Goal: Book appointment/travel/reservation

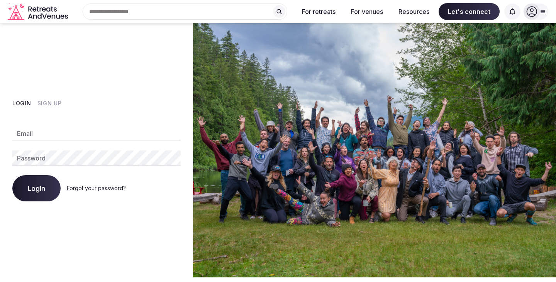
type input "**********"
click at [39, 188] on span "Login" at bounding box center [36, 188] width 17 height 8
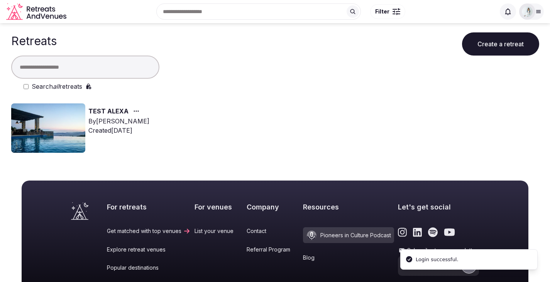
click at [69, 143] on img at bounding box center [48, 127] width 74 height 49
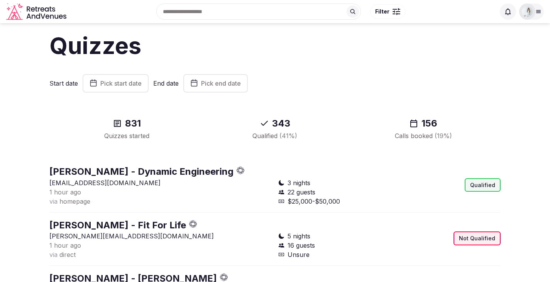
click at [100, 87] on span "Pick start date" at bounding box center [120, 83] width 41 height 8
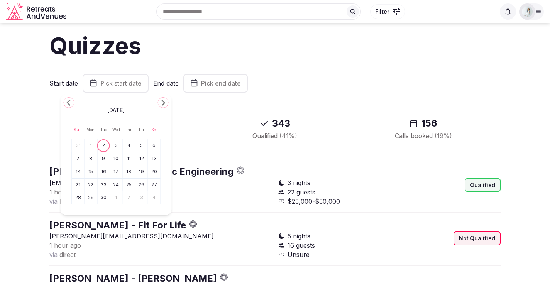
click at [66, 104] on icon "Go to the Previous Month" at bounding box center [68, 102] width 9 height 9
drag, startPoint x: 92, startPoint y: 199, endPoint x: 94, endPoint y: 194, distance: 5.4
click at [92, 199] on button "25" at bounding box center [90, 197] width 11 height 11
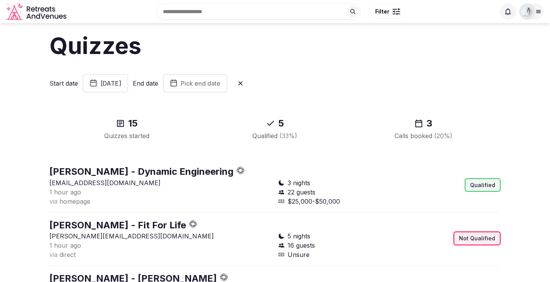
click at [220, 83] on span "Pick end date" at bounding box center [201, 83] width 40 height 8
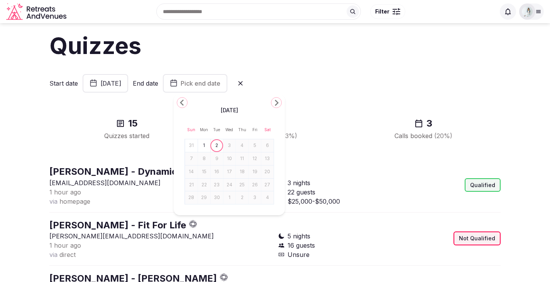
click at [194, 145] on button "31" at bounding box center [191, 145] width 11 height 11
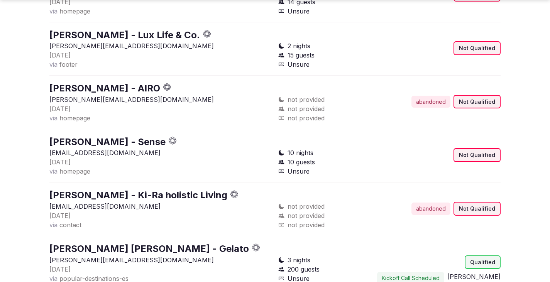
scroll to position [210, 0]
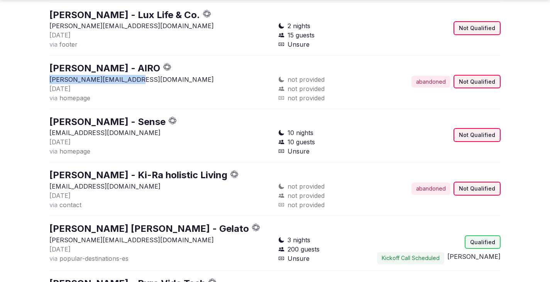
drag, startPoint x: 135, startPoint y: 82, endPoint x: 51, endPoint y: 83, distance: 84.1
click at [51, 83] on p "[PERSON_NAME][EMAIL_ADDRESS][DOMAIN_NAME]" at bounding box center [160, 79] width 223 height 9
copy p "[PERSON_NAME][EMAIL_ADDRESS][DOMAIN_NAME]"
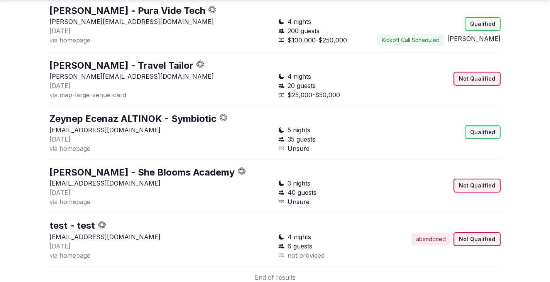
scroll to position [489, 0]
